Goal: Information Seeking & Learning: Learn about a topic

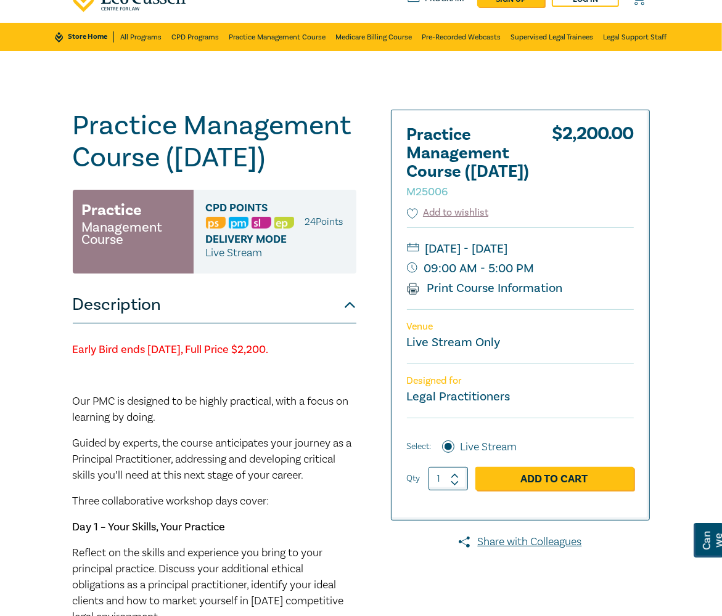
scroll to position [50, 0]
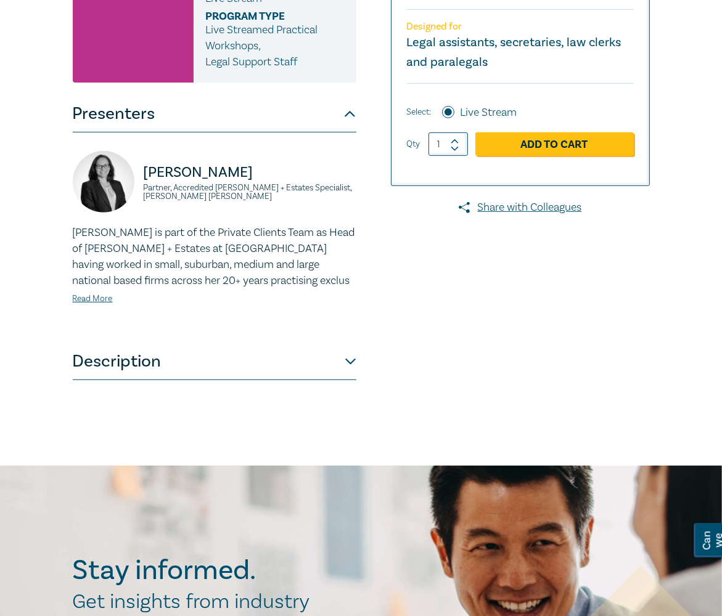
scroll to position [369, 0]
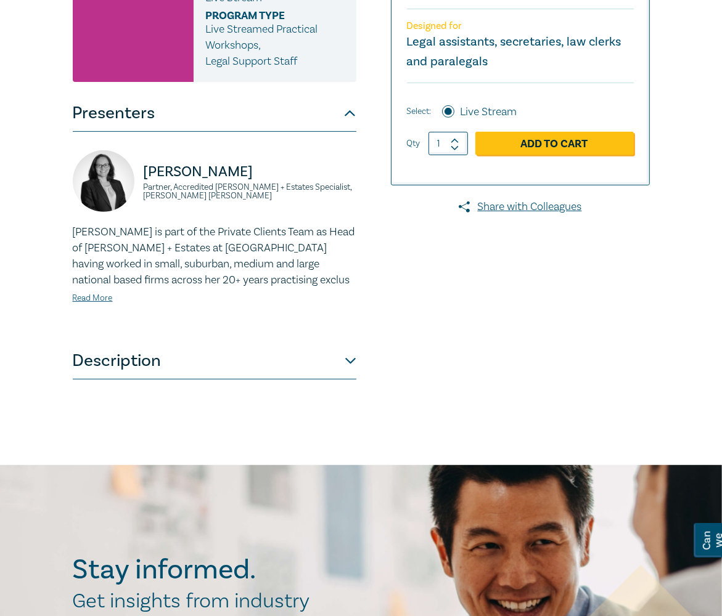
click at [301, 343] on button "Description" at bounding box center [214, 361] width 283 height 37
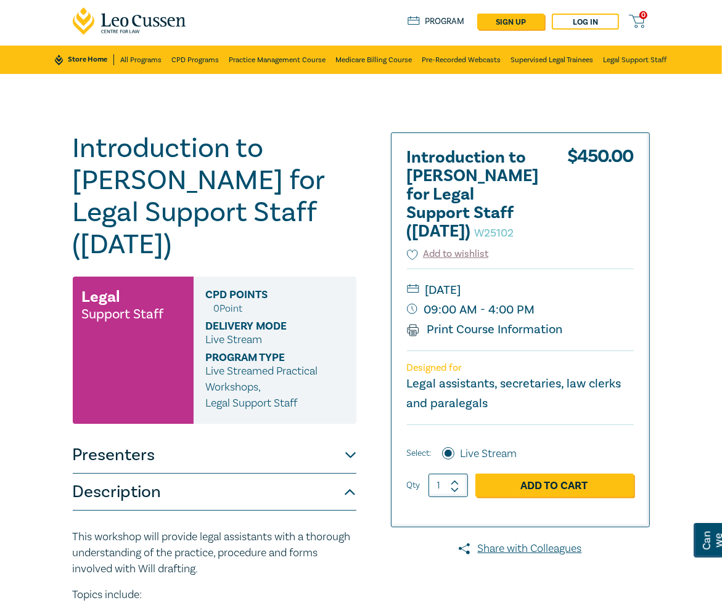
scroll to position [0, 0]
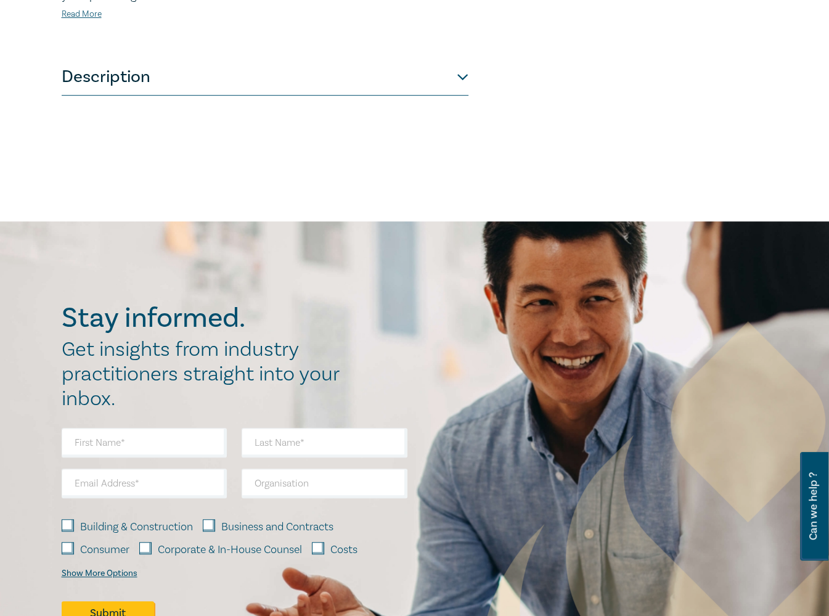
scroll to position [616, 0]
click at [319, 58] on button "Description" at bounding box center [265, 76] width 407 height 37
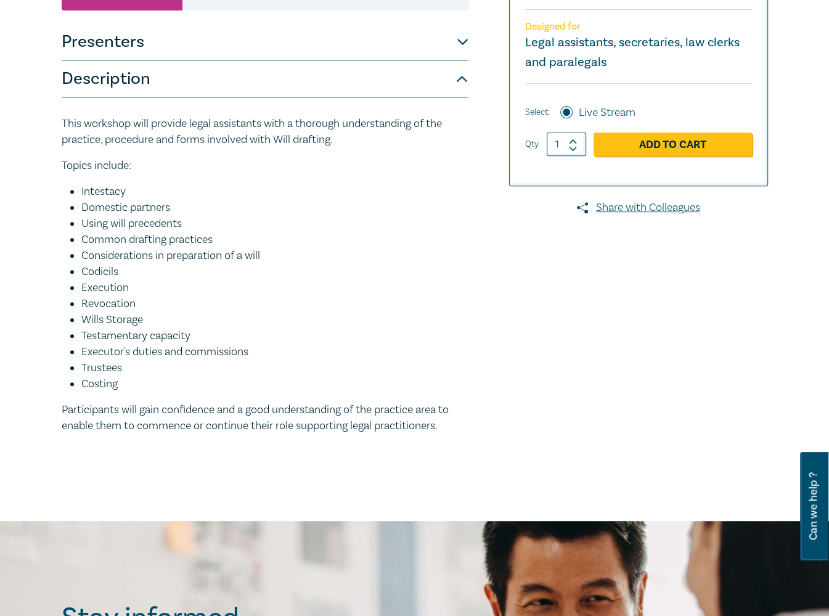
scroll to position [370, 0]
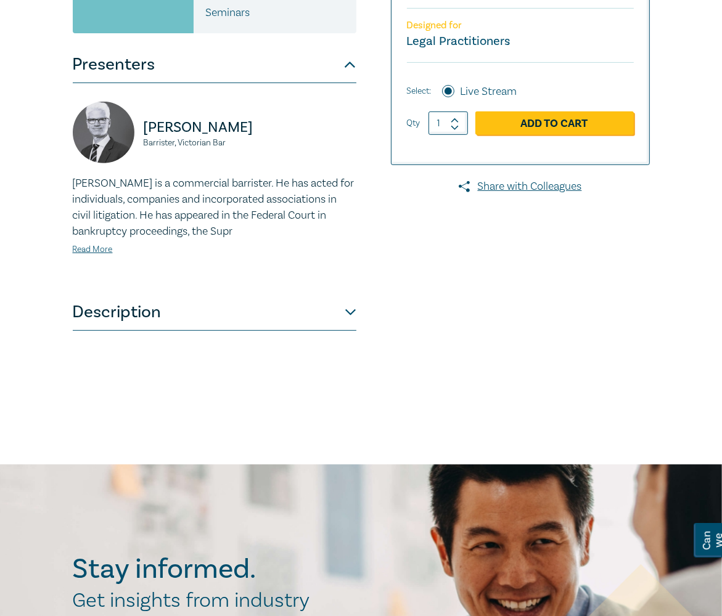
scroll to position [370, 0]
click at [285, 319] on button "Description" at bounding box center [214, 311] width 283 height 37
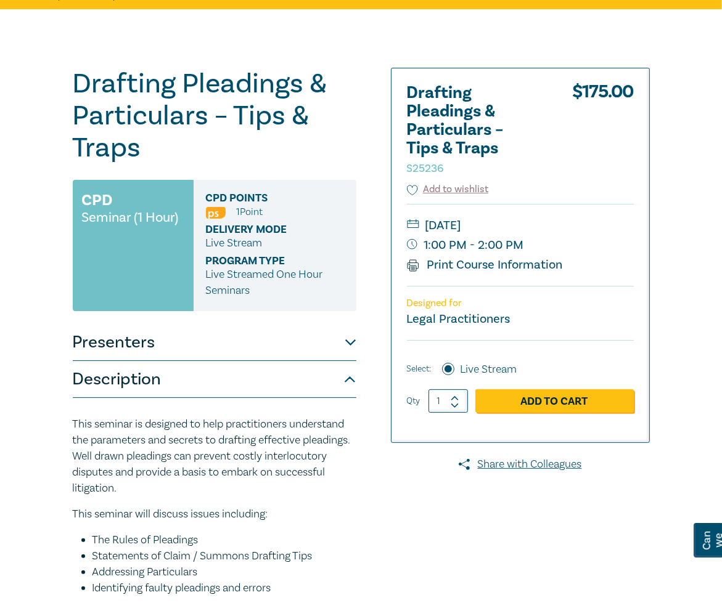
scroll to position [91, 0]
